Goal: Find specific page/section: Find specific page/section

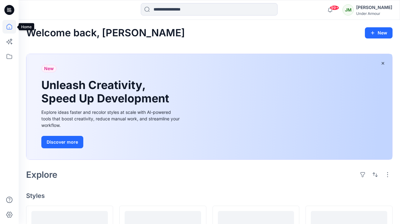
click at [10, 27] on icon at bounding box center [9, 27] width 14 height 14
click at [8, 57] on icon at bounding box center [9, 57] width 14 height 14
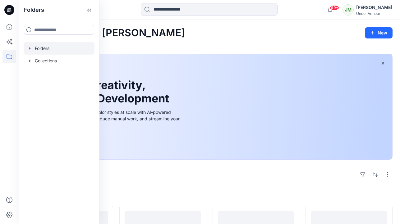
click at [31, 48] on icon "button" at bounding box center [29, 48] width 5 height 5
click at [50, 51] on div at bounding box center [59, 48] width 71 height 12
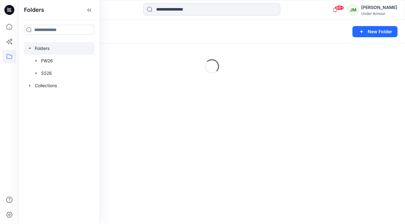
click at [256, 32] on div "Folders" at bounding box center [187, 31] width 323 height 9
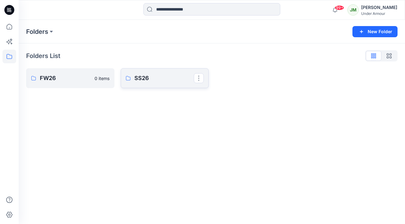
click at [158, 80] on p "SS26" at bounding box center [164, 78] width 60 height 9
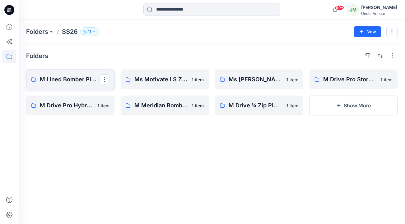
click at [77, 80] on p "M Lined Bomber PIN (6003505)" at bounding box center [70, 79] width 60 height 9
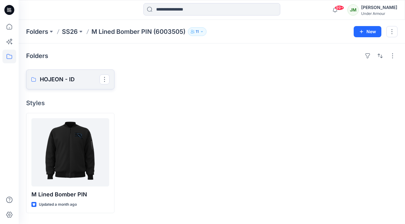
click at [77, 80] on p "HOJEON - ID" at bounding box center [70, 79] width 60 height 9
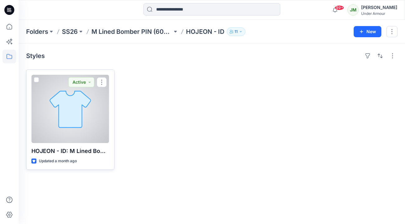
click at [67, 113] on div at bounding box center [70, 109] width 78 height 68
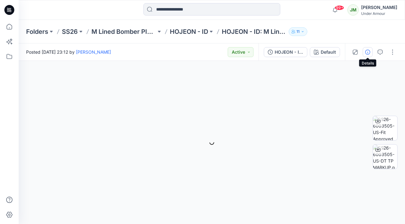
click at [367, 52] on icon "button" at bounding box center [367, 52] width 5 height 5
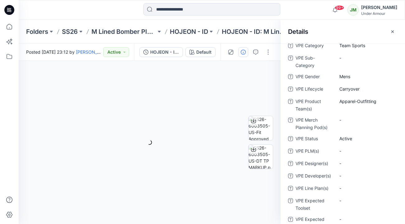
scroll to position [232, 0]
